Goal: Find specific page/section: Find specific page/section

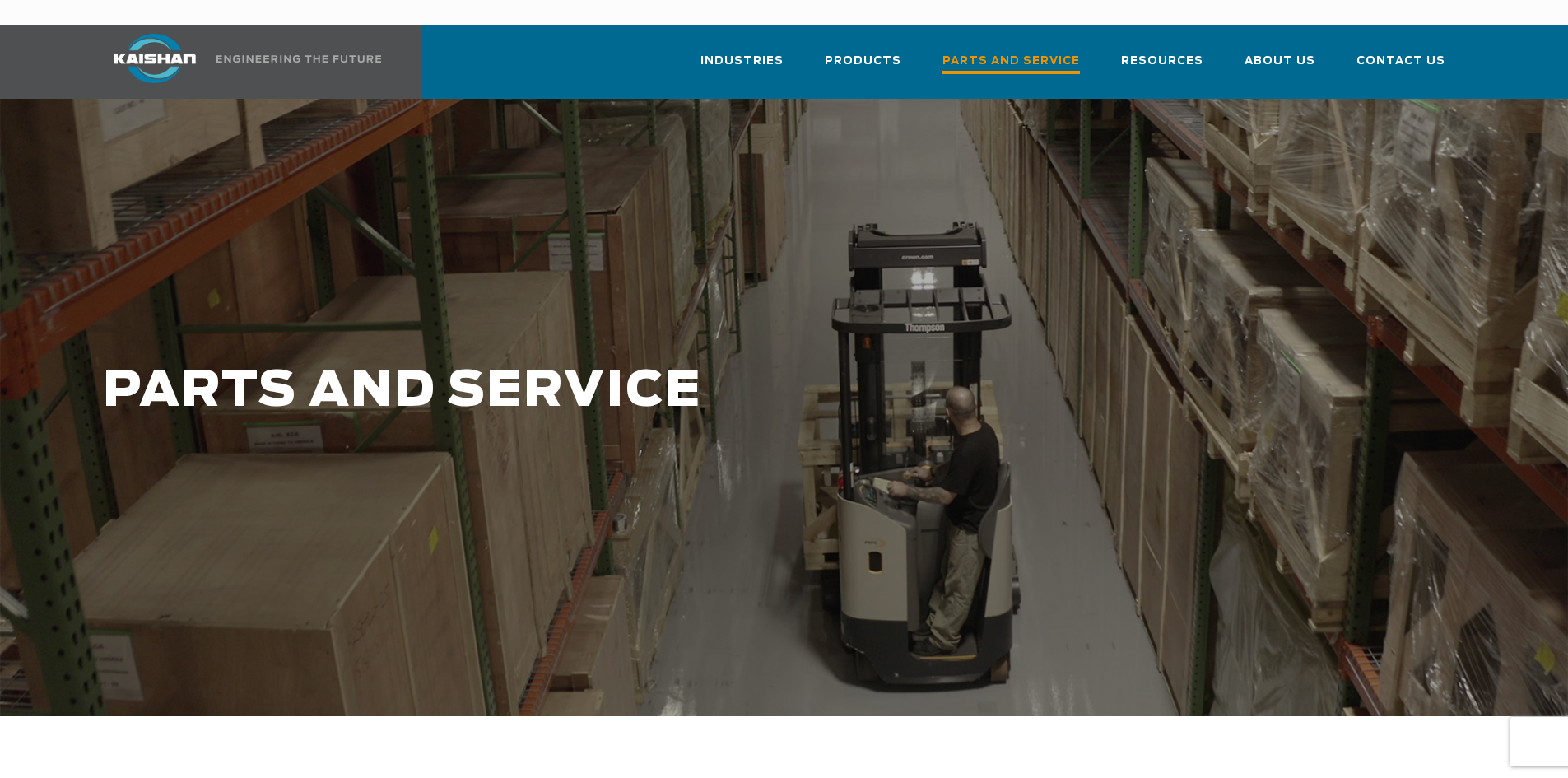
click at [1006, 52] on span "Parts and Service" at bounding box center [1012, 63] width 138 height 23
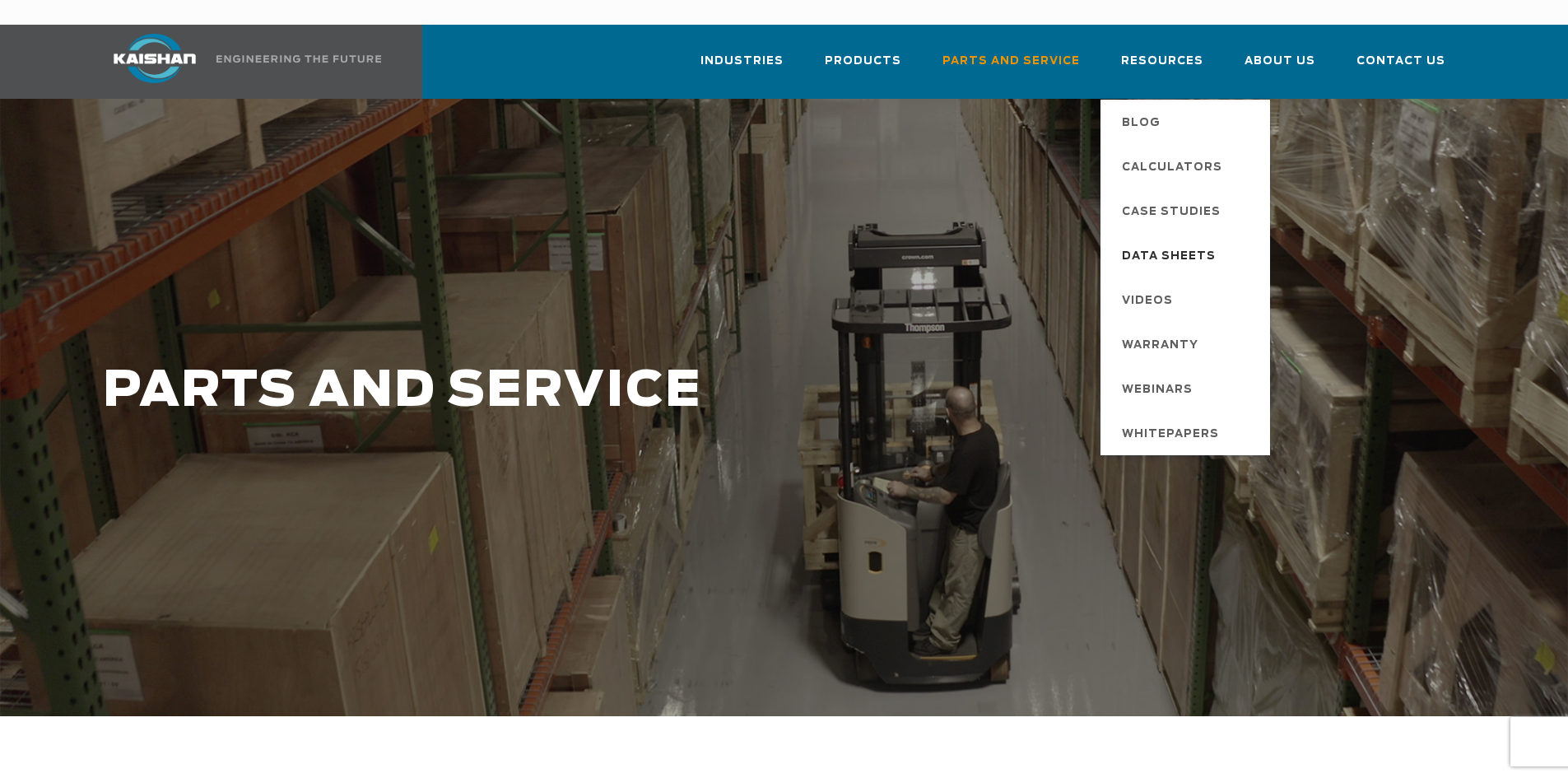
click at [1178, 242] on span "Data Sheets" at bounding box center [1168, 256] width 94 height 28
